Goal: Task Accomplishment & Management: Complete application form

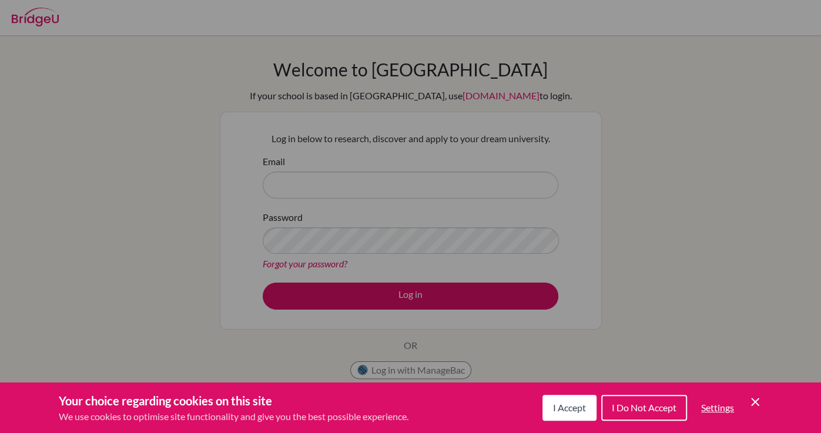
click at [752, 398] on icon "Save and close" at bounding box center [755, 402] width 8 height 8
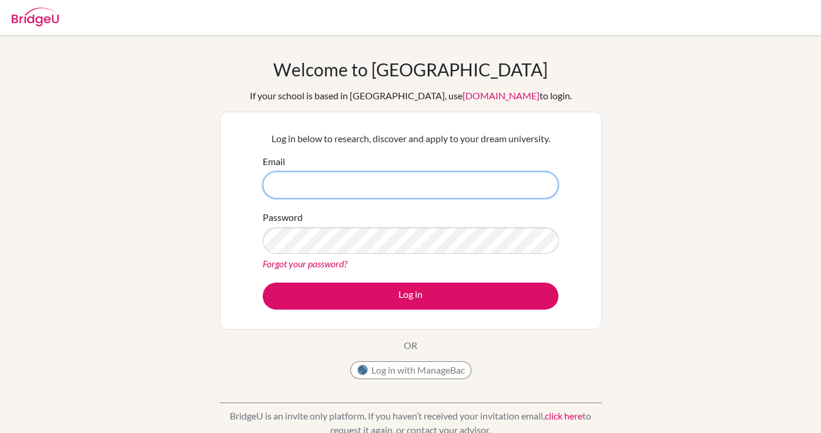
click at [502, 189] on input "Email" at bounding box center [411, 185] width 296 height 27
type input "[EMAIL_ADDRESS][DOMAIN_NAME]"
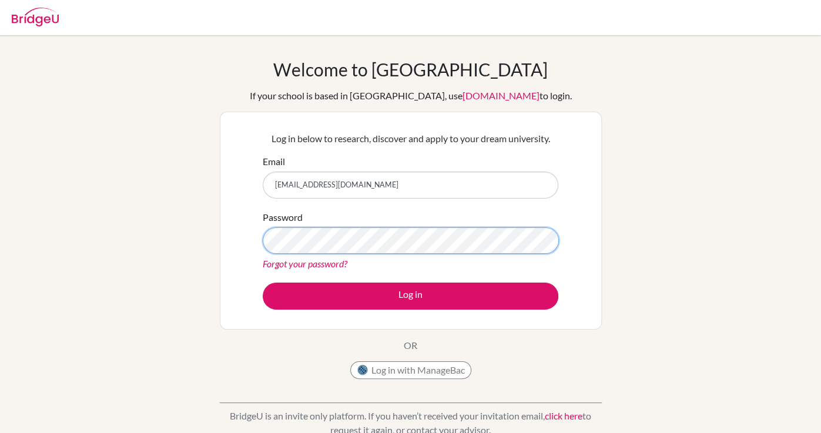
click at [263, 283] on button "Log in" at bounding box center [411, 296] width 296 height 27
